Goal: Task Accomplishment & Management: Use online tool/utility

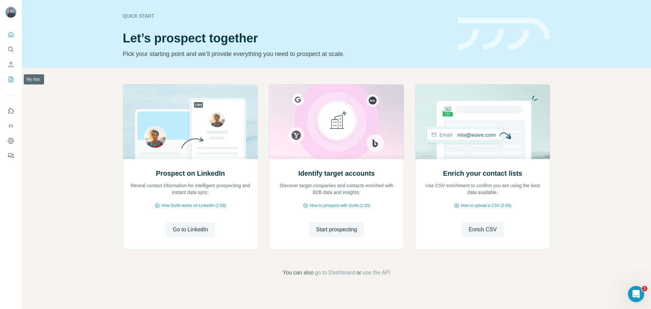
click at [9, 80] on icon "My lists" at bounding box center [10, 79] width 7 height 7
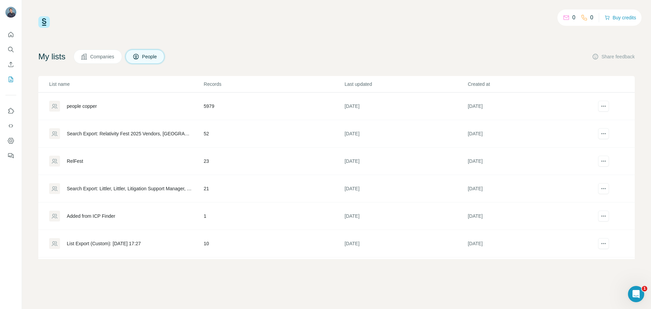
click at [136, 137] on div "Search Export: Relativity Fest 2025 Vendors, [GEOGRAPHIC_DATA], Information Tec…" at bounding box center [126, 133] width 154 height 11
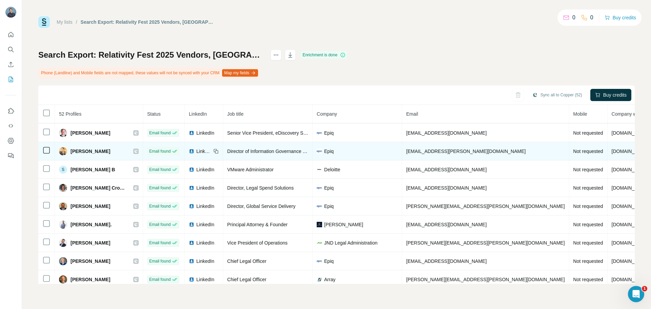
scroll to position [507, 0]
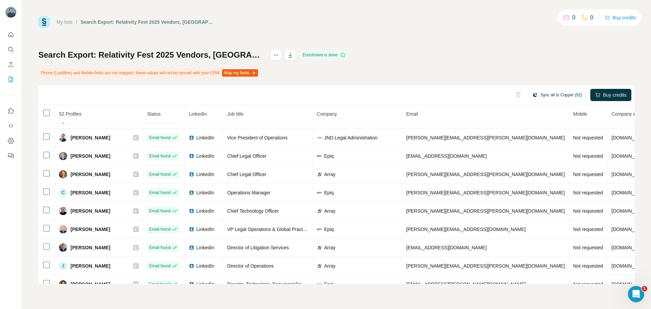
click at [540, 94] on button "Sync all to Copper (52)" at bounding box center [557, 95] width 59 height 10
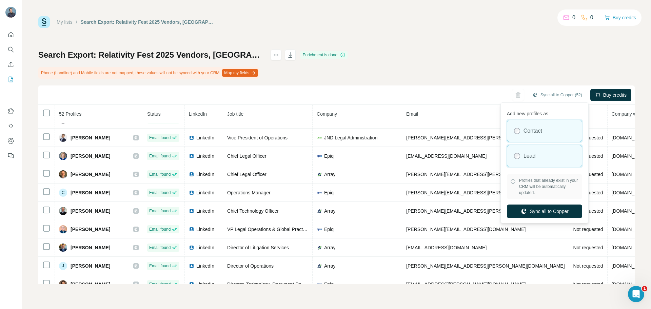
click at [533, 157] on label "Lead" at bounding box center [530, 156] width 12 height 8
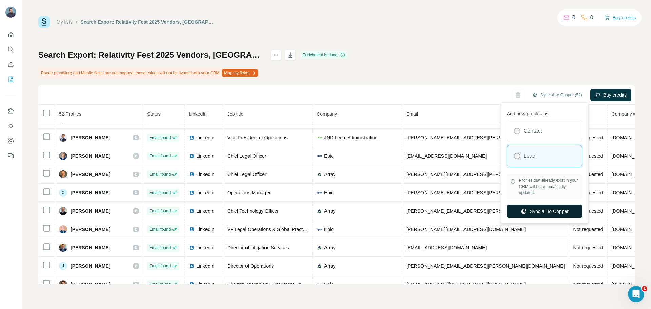
click at [543, 208] on button "Sync all to Copper" at bounding box center [544, 212] width 75 height 14
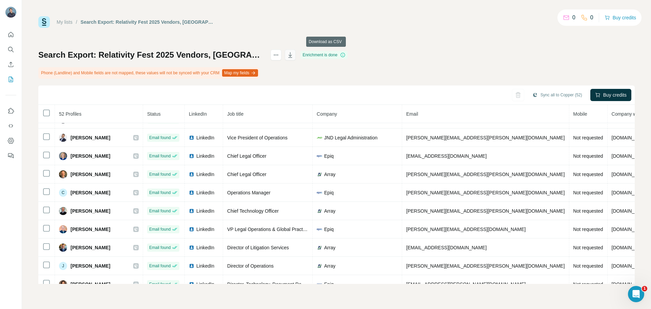
click at [292, 58] on icon "button" at bounding box center [291, 54] width 4 height 5
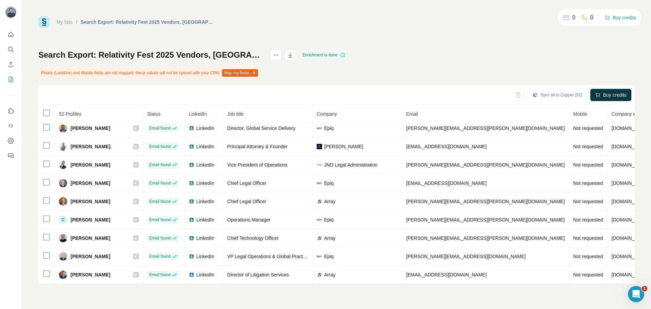
scroll to position [311, 0]
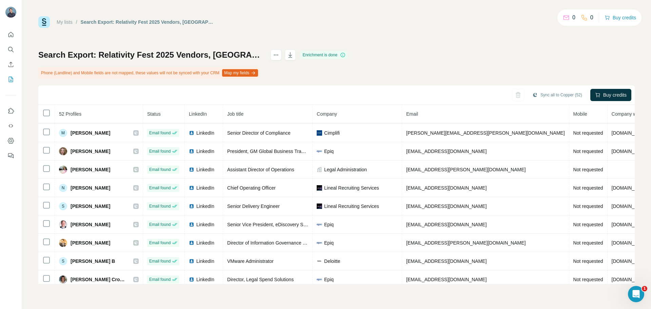
click at [486, 72] on div "Search Export: Relativity Fest 2025 Vendors, [GEOGRAPHIC_DATA], Information Tec…" at bounding box center [336, 167] width 597 height 234
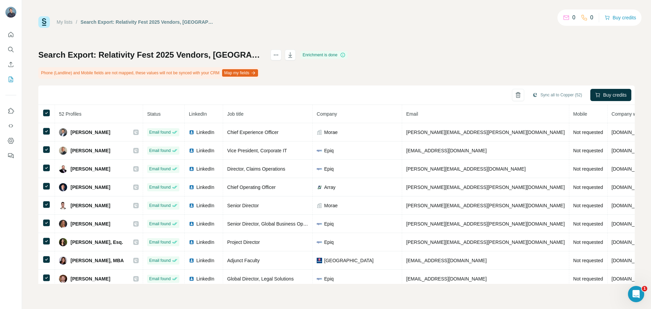
scroll to position [170, 6]
